Goal: Task Accomplishment & Management: Use online tool/utility

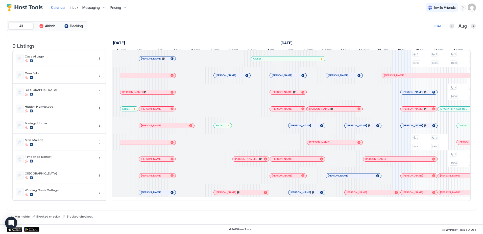
scroll to position [0, 254]
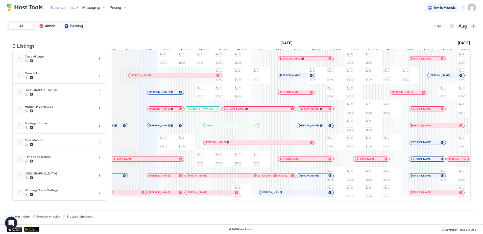
click at [74, 7] on span "Inbox" at bounding box center [74, 7] width 9 height 4
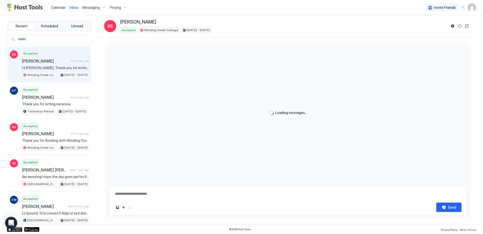
type textarea "*"
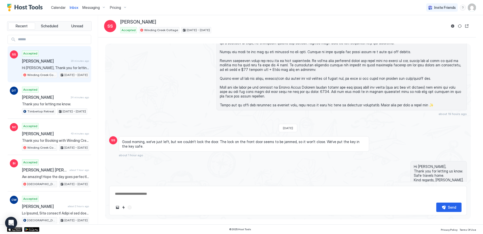
click at [58, 8] on span "Calendar" at bounding box center [58, 7] width 15 height 4
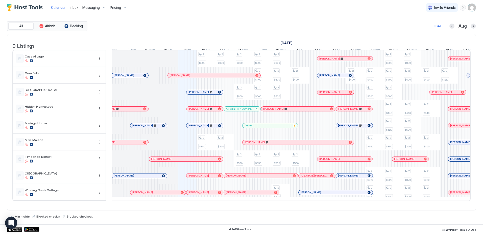
scroll to position [0, 214]
